Goal: Find specific page/section

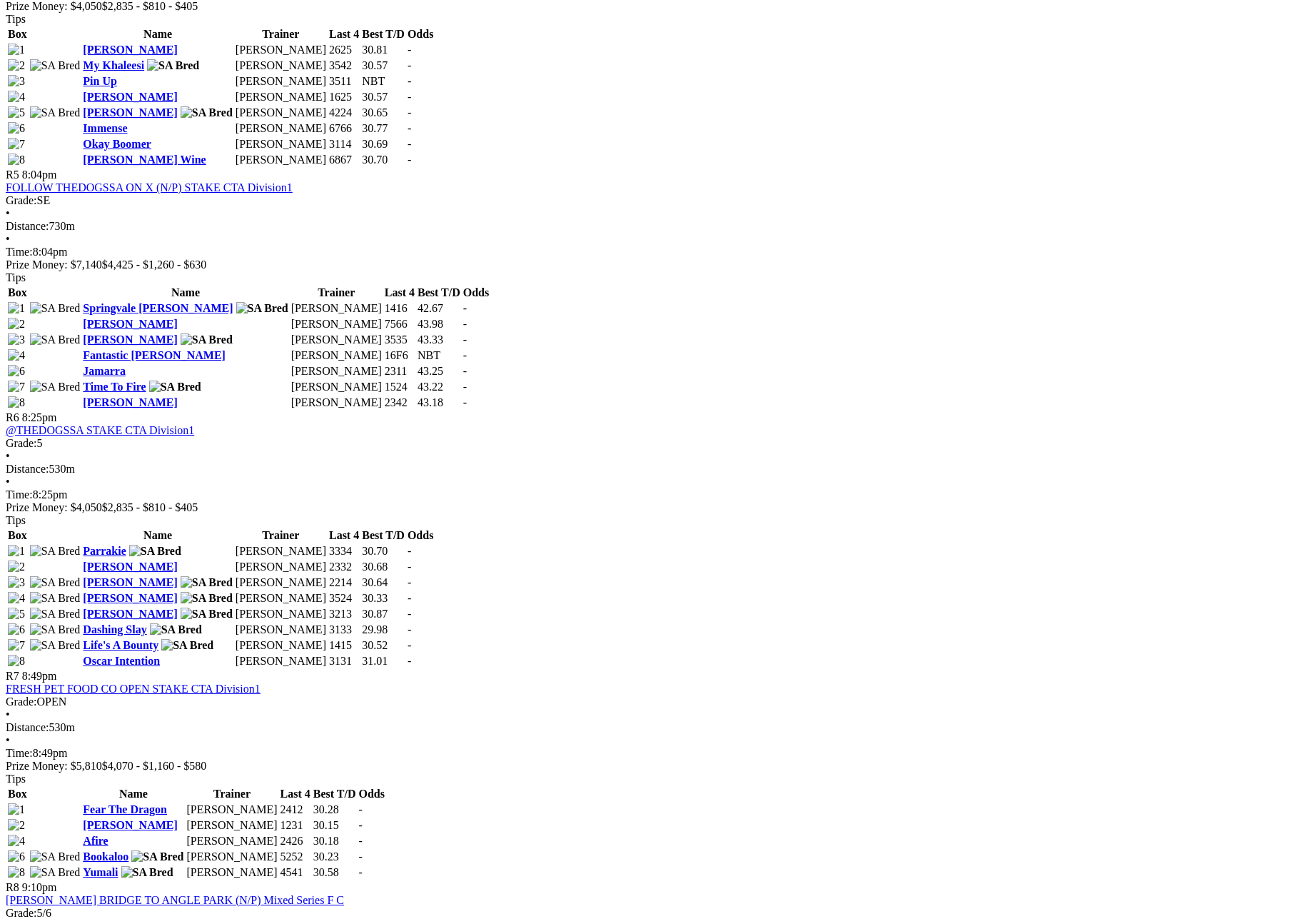
scroll to position [1263, 0]
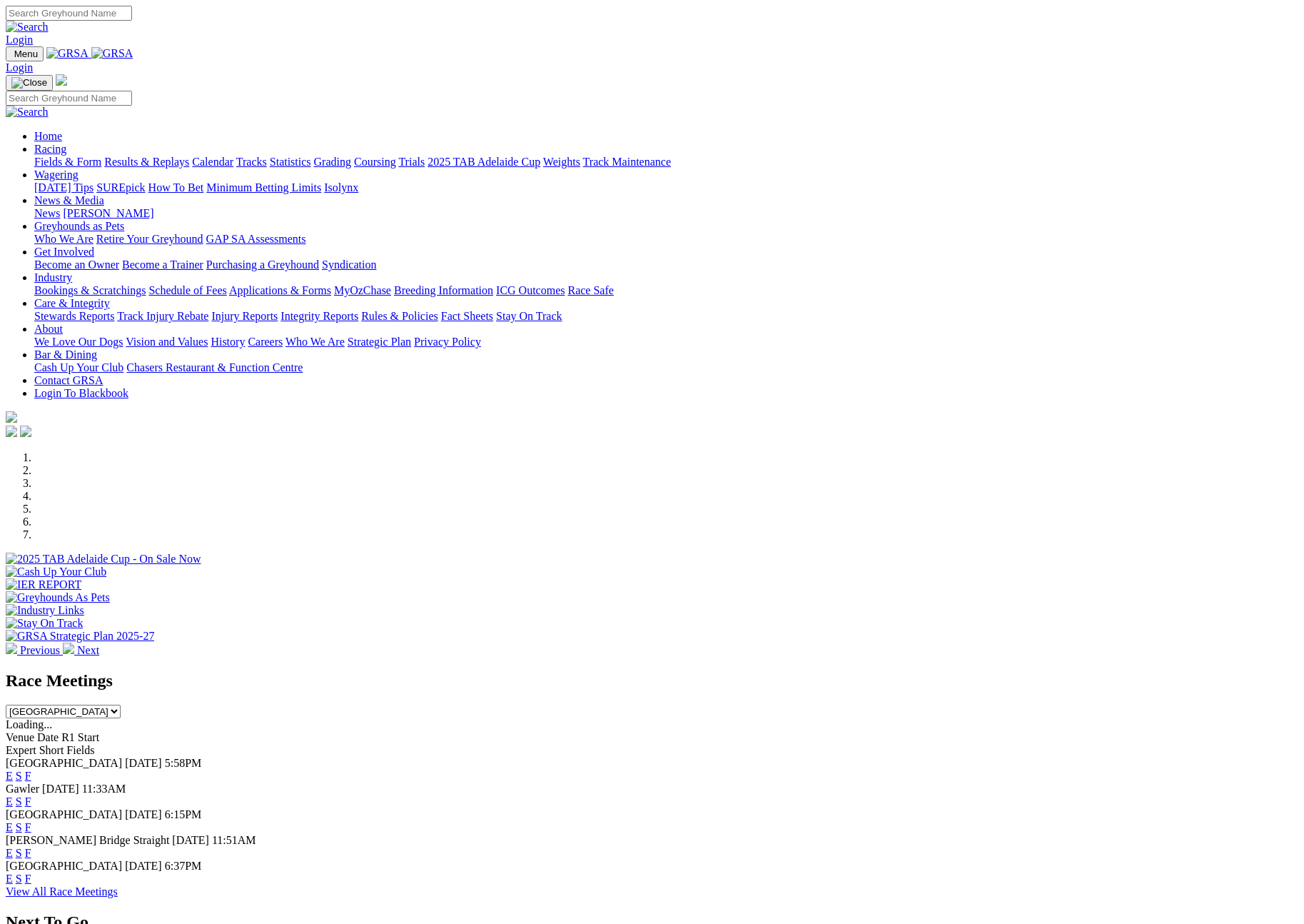
scroll to position [468, 0]
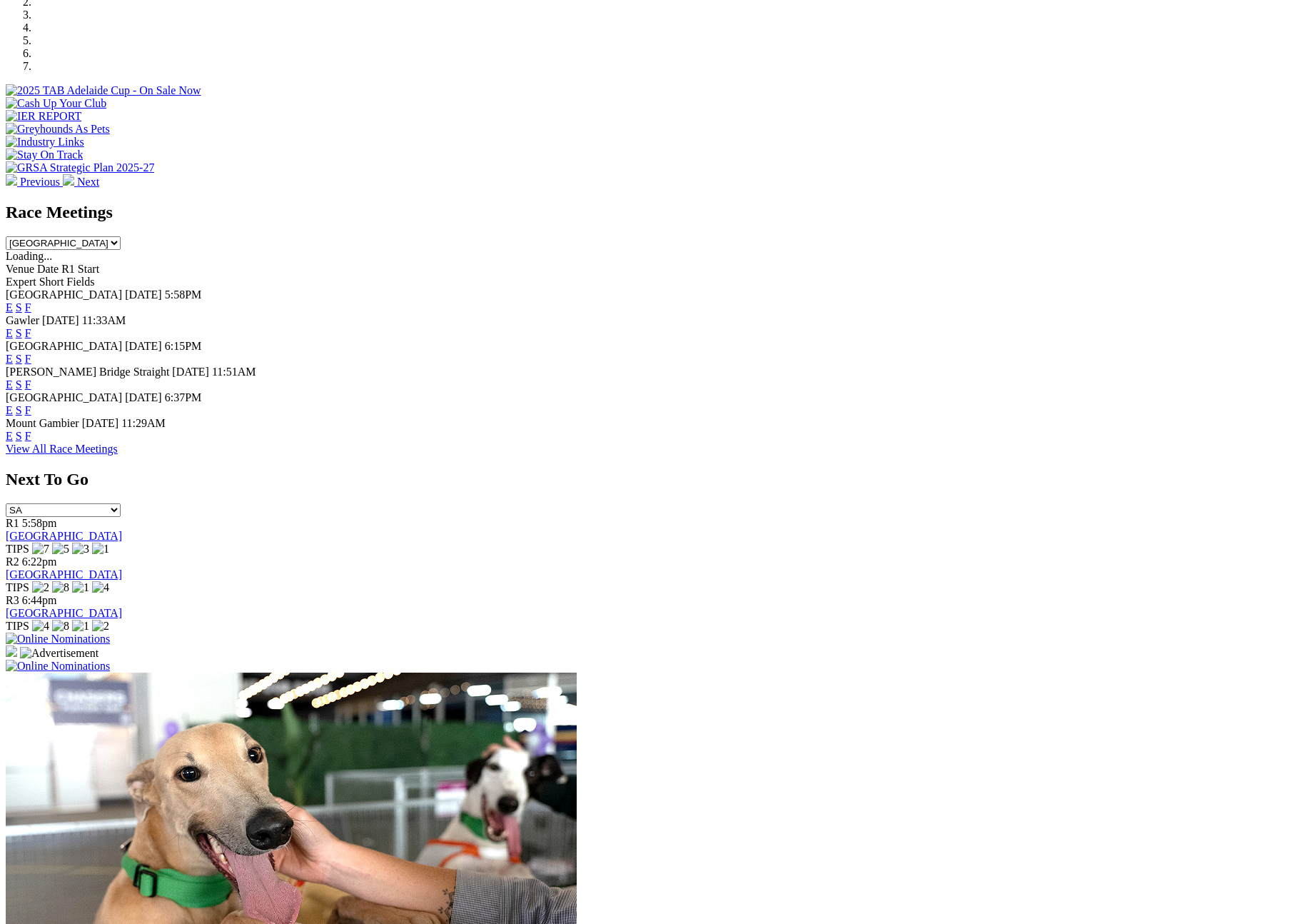
click at [32, 437] on link "F" at bounding box center [28, 436] width 6 height 12
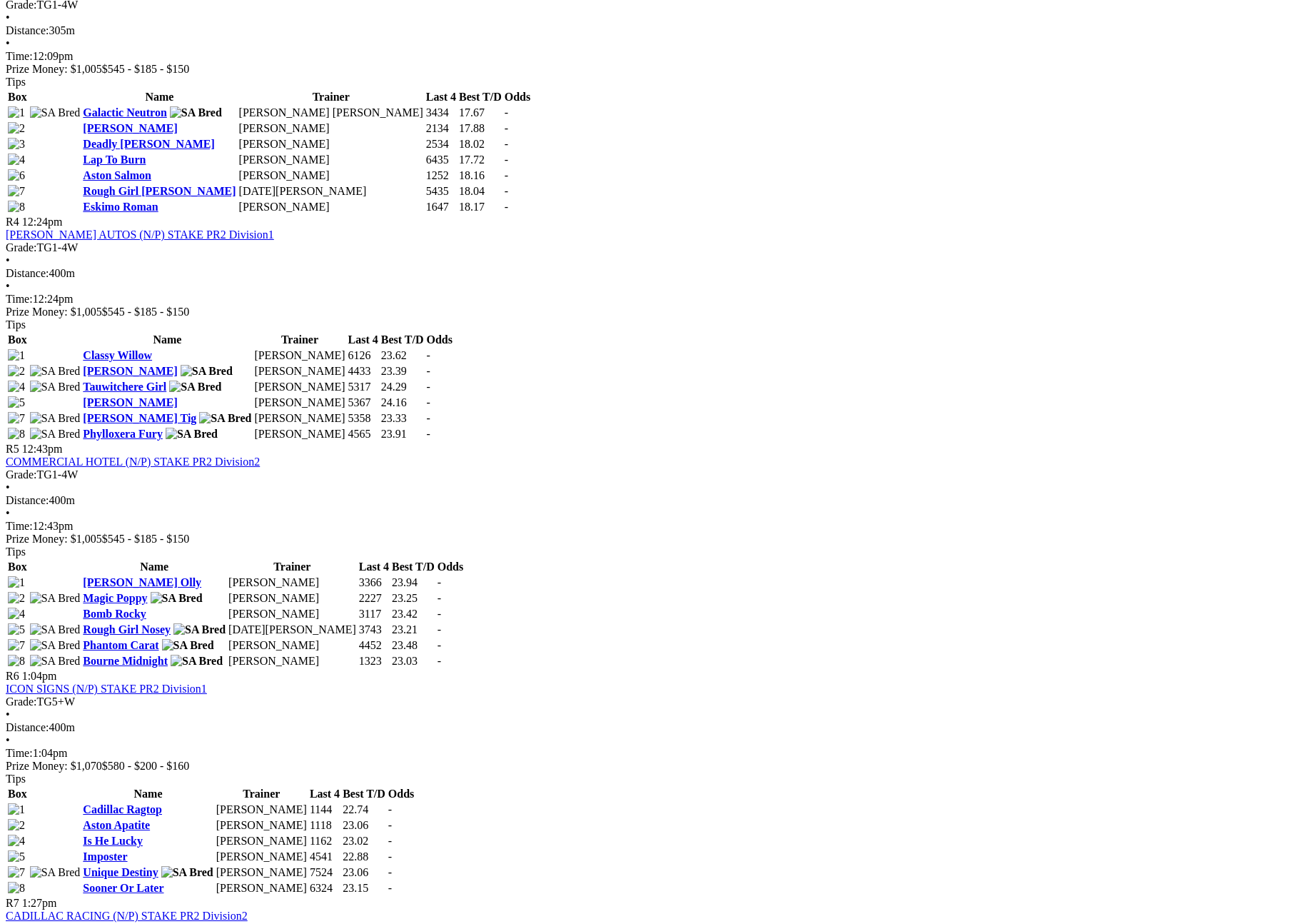
scroll to position [1289, 0]
